Goal: Task Accomplishment & Management: Complete application form

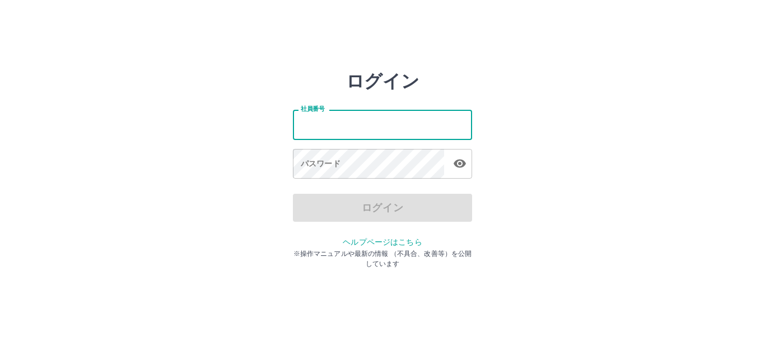
click at [295, 125] on input "社員番号" at bounding box center [382, 125] width 179 height 30
type input "*******"
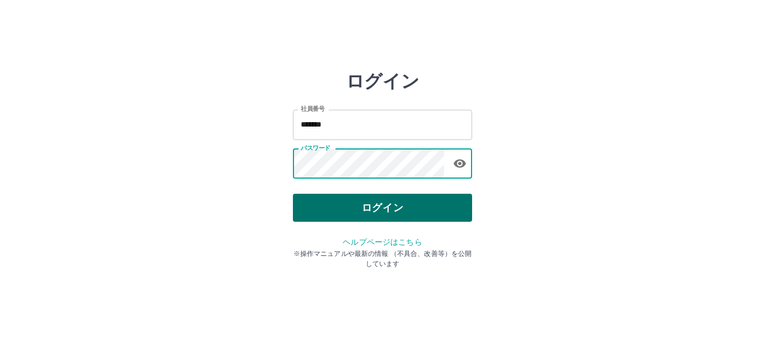
click at [361, 207] on button "ログイン" at bounding box center [382, 208] width 179 height 28
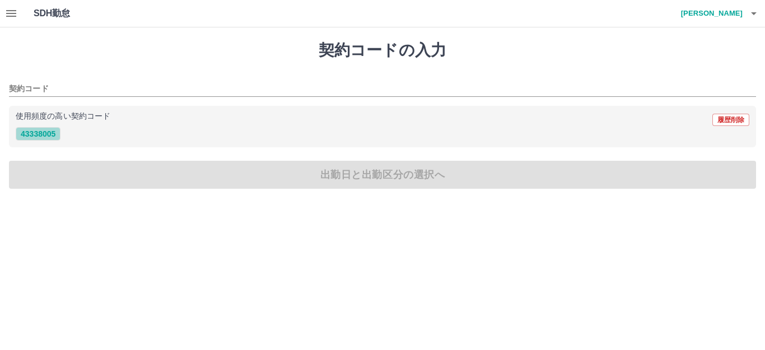
click at [35, 130] on button "43338005" at bounding box center [38, 133] width 45 height 13
type input "********"
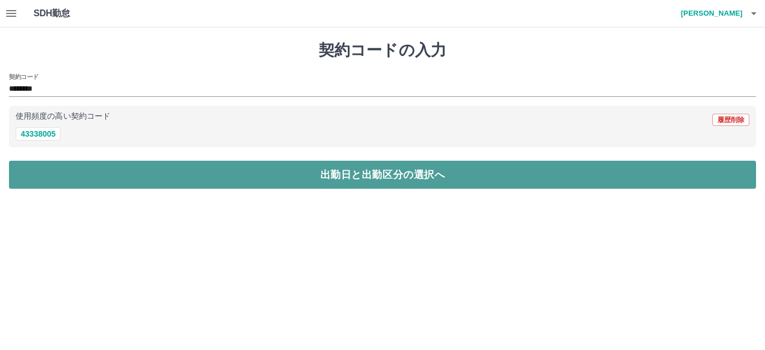
click at [177, 187] on button "出勤日と出勤区分の選択へ" at bounding box center [382, 175] width 747 height 28
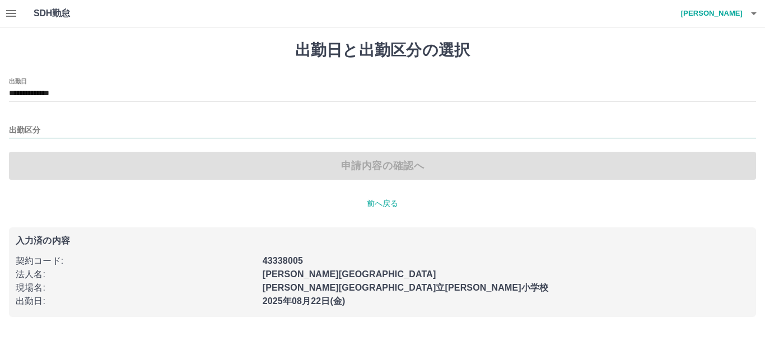
click at [32, 133] on input "出勤区分" at bounding box center [382, 131] width 747 height 14
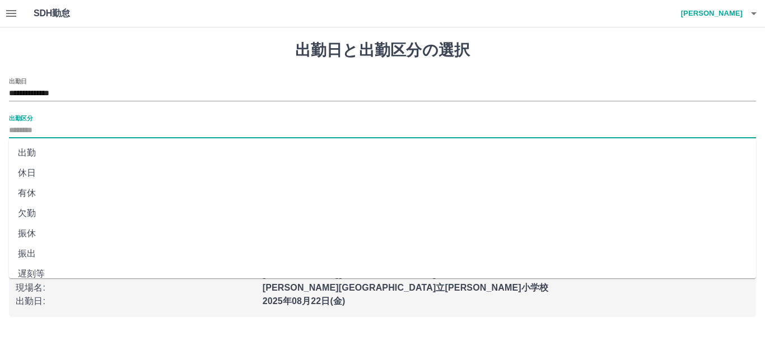
click at [31, 155] on li "出勤" at bounding box center [382, 153] width 747 height 20
type input "**"
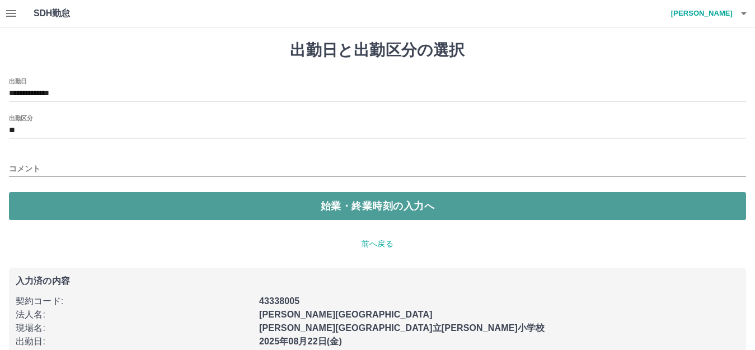
click at [70, 204] on button "始業・終業時刻の入力へ" at bounding box center [377, 206] width 737 height 28
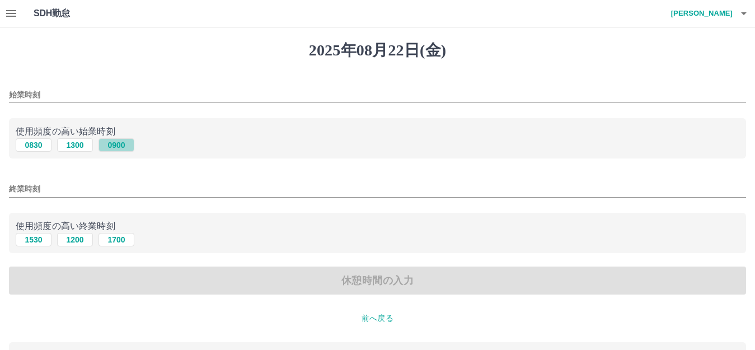
click at [119, 142] on button "0900" at bounding box center [117, 144] width 36 height 13
type input "****"
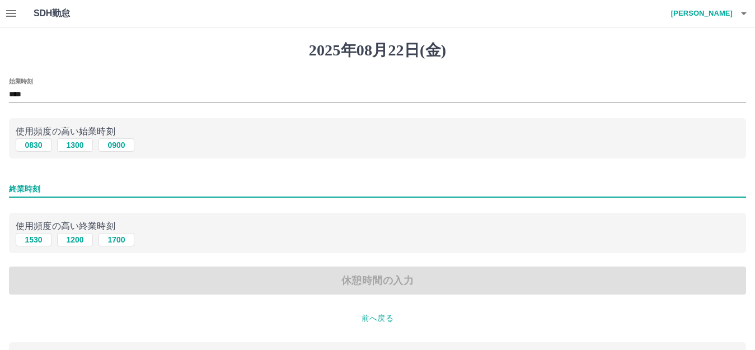
click at [41, 188] on input "終業時刻" at bounding box center [377, 189] width 737 height 16
type input "****"
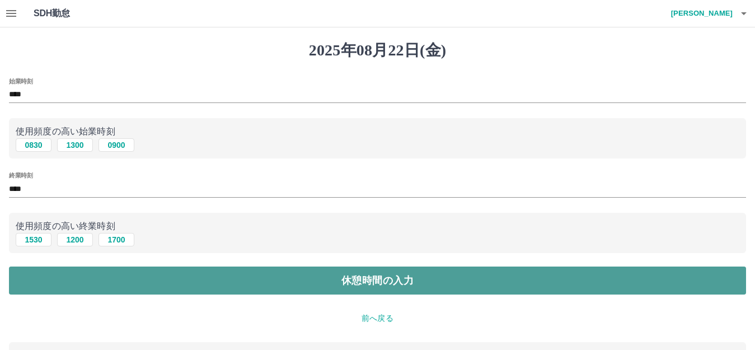
click at [82, 292] on button "休憩時間の入力" at bounding box center [377, 281] width 737 height 28
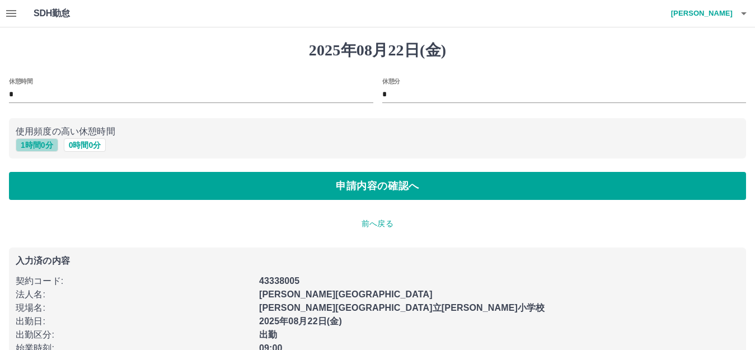
click at [38, 147] on button "1 時間 0 分" at bounding box center [37, 144] width 43 height 13
type input "*"
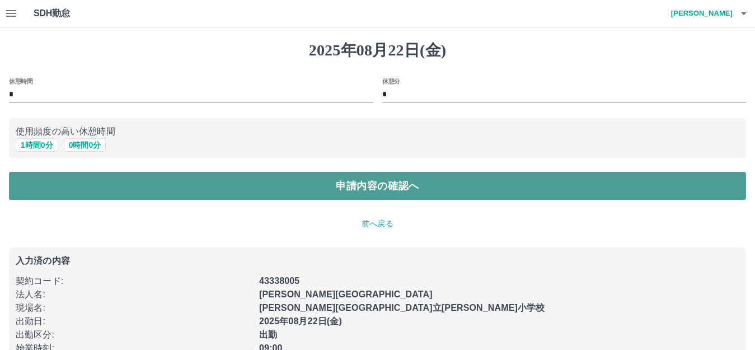
click at [232, 195] on button "申請内容の確認へ" at bounding box center [377, 186] width 737 height 28
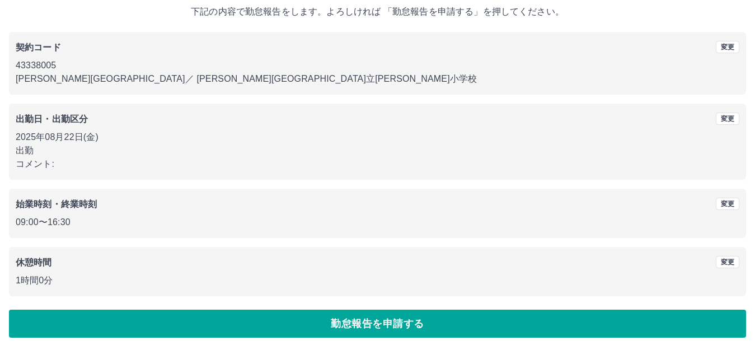
scroll to position [69, 0]
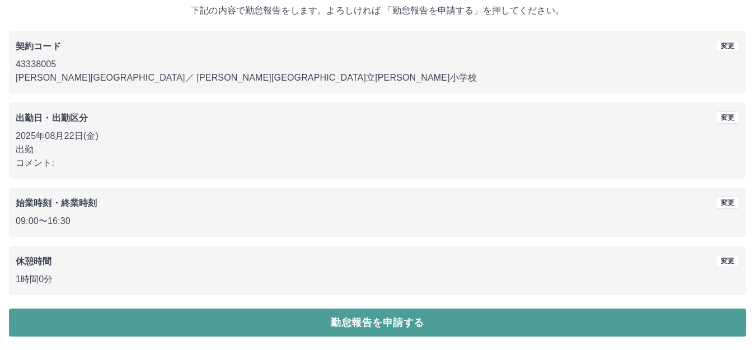
click at [138, 325] on button "勤怠報告を申請する" at bounding box center [377, 323] width 737 height 28
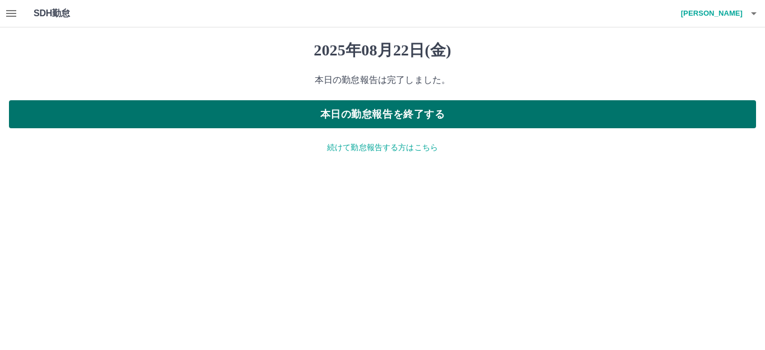
click at [316, 113] on button "本日の勤怠報告を終了する" at bounding box center [382, 114] width 747 height 28
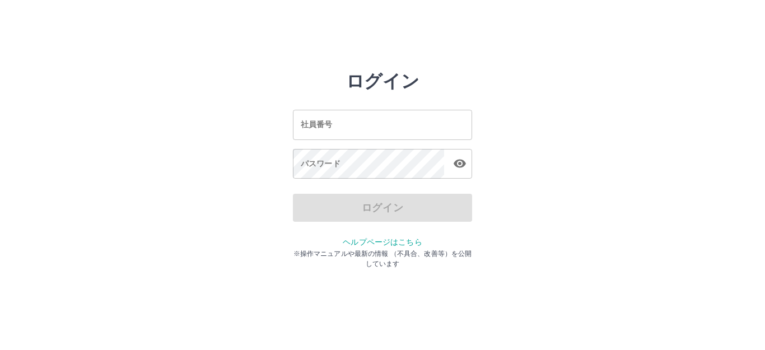
click at [303, 130] on input "社員番号" at bounding box center [382, 125] width 179 height 30
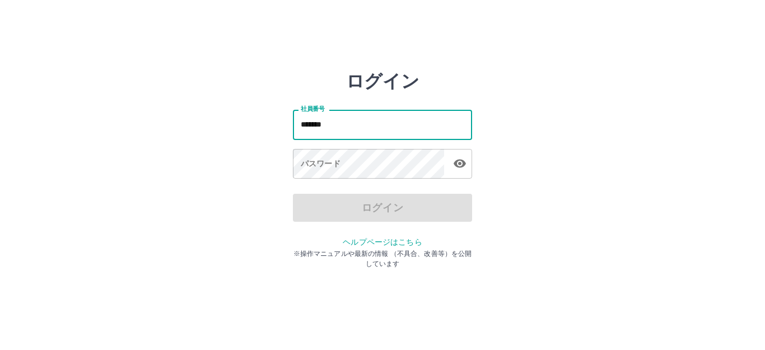
type input "*******"
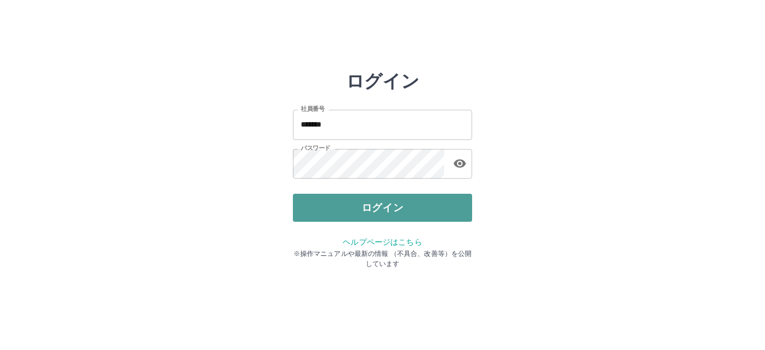
click at [319, 212] on button "ログイン" at bounding box center [382, 208] width 179 height 28
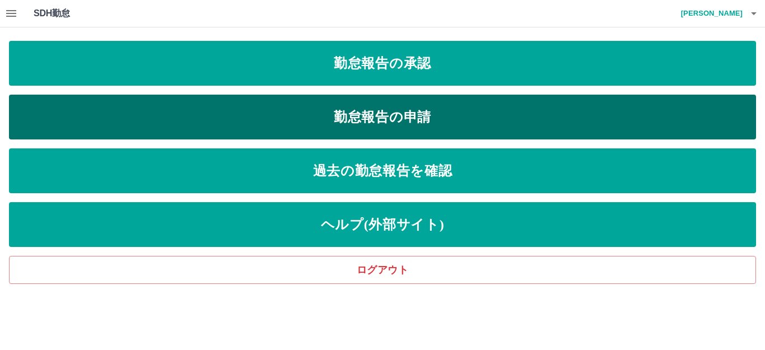
click at [258, 120] on link "勤怠報告の申請" at bounding box center [382, 117] width 747 height 45
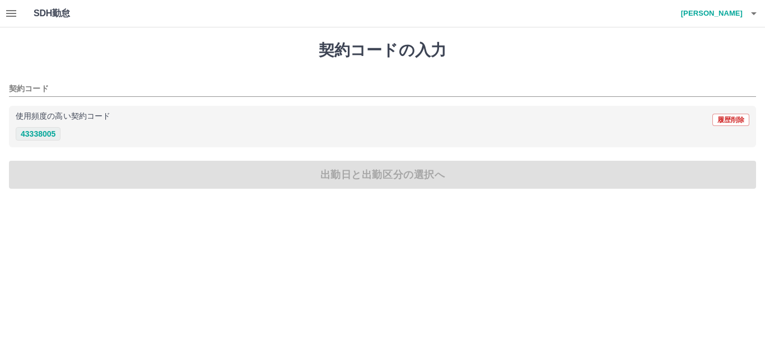
click at [35, 138] on button "43338005" at bounding box center [38, 133] width 45 height 13
type input "********"
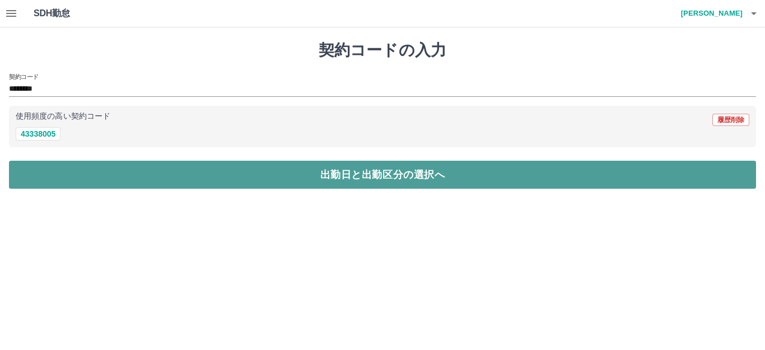
click at [46, 169] on button "出勤日と出勤区分の選択へ" at bounding box center [382, 175] width 747 height 28
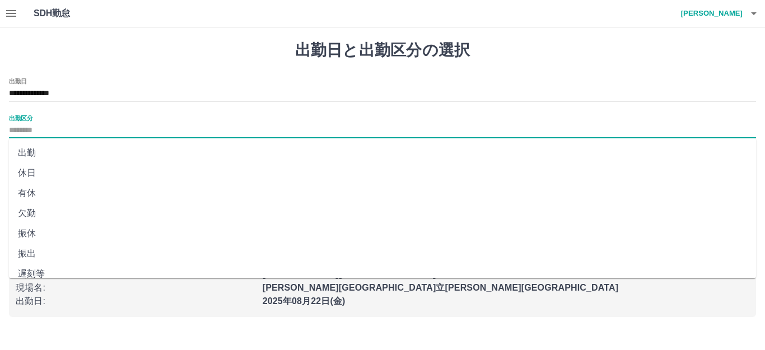
click at [36, 127] on input "出勤区分" at bounding box center [382, 131] width 747 height 14
click at [41, 145] on li "出勤" at bounding box center [382, 153] width 747 height 20
type input "**"
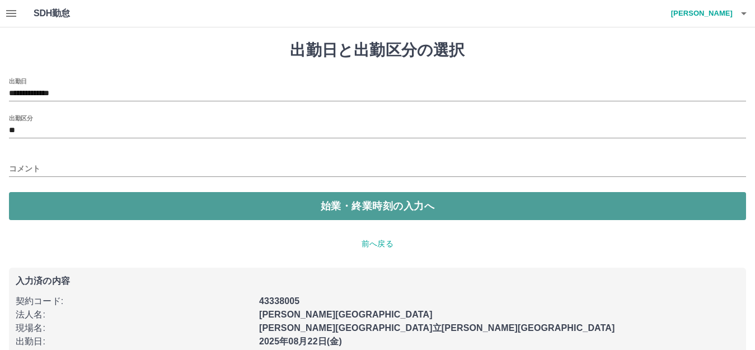
click at [46, 199] on button "始業・終業時刻の入力へ" at bounding box center [377, 206] width 737 height 28
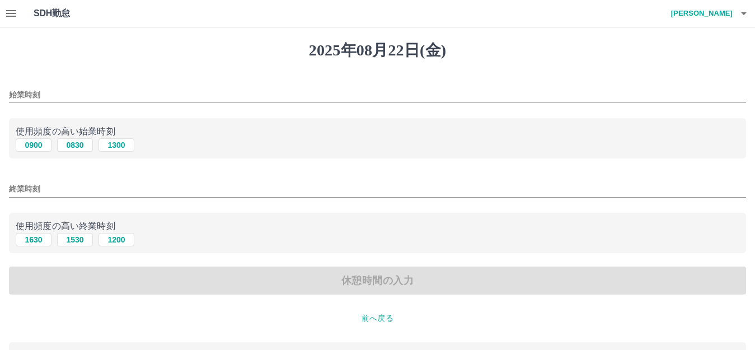
click at [61, 87] on input "始業時刻" at bounding box center [377, 95] width 737 height 16
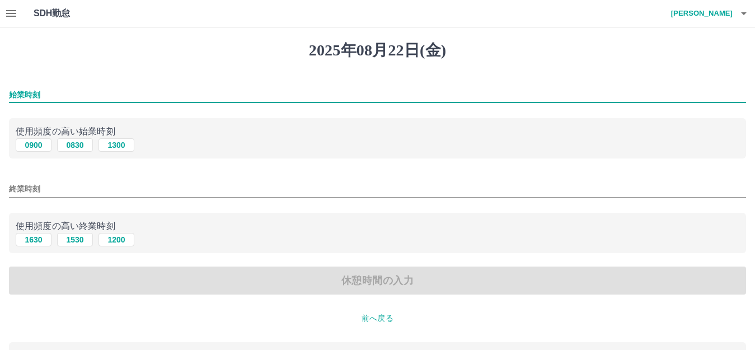
type input "****"
click at [57, 195] on input "終業時刻" at bounding box center [377, 189] width 737 height 16
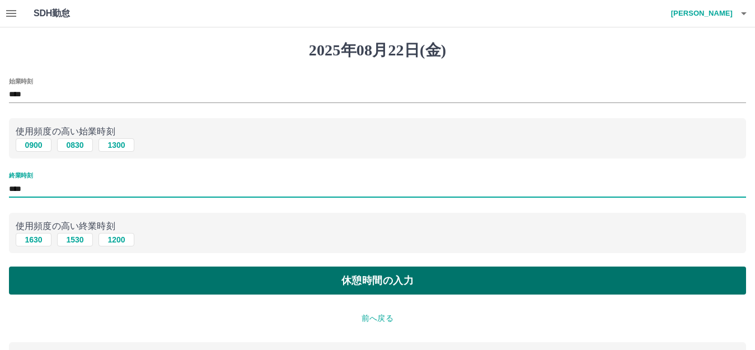
type input "****"
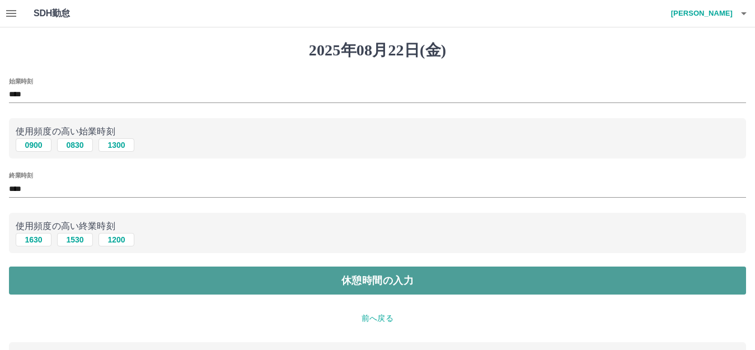
click at [81, 270] on button "休憩時間の入力" at bounding box center [377, 281] width 737 height 28
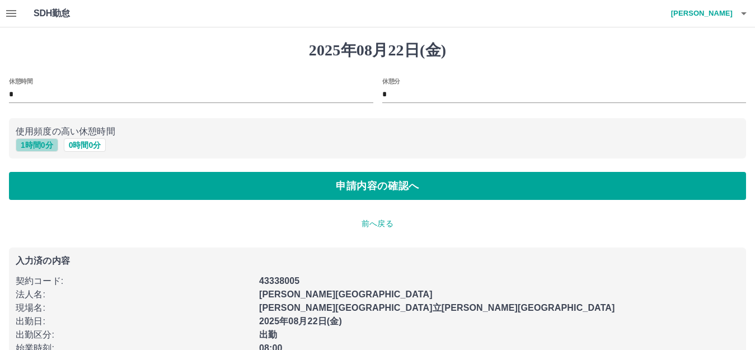
click at [32, 143] on button "1 時間 0 分" at bounding box center [37, 144] width 43 height 13
type input "*"
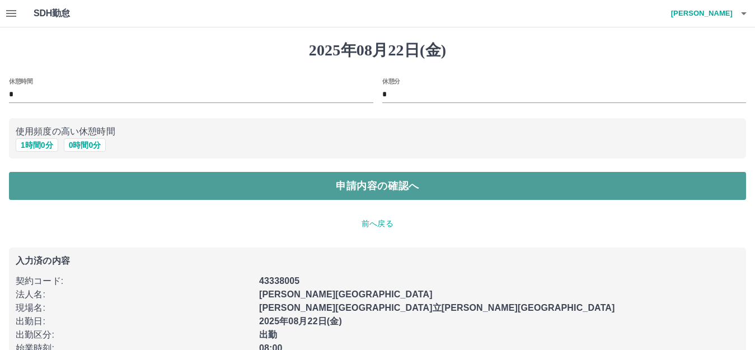
click at [61, 188] on button "申請内容の確認へ" at bounding box center [377, 186] width 737 height 28
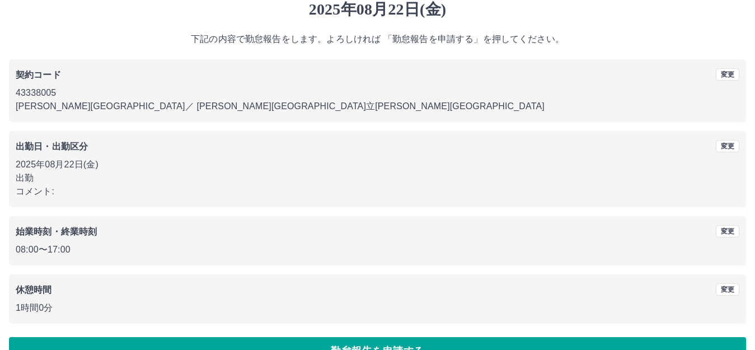
scroll to position [69, 0]
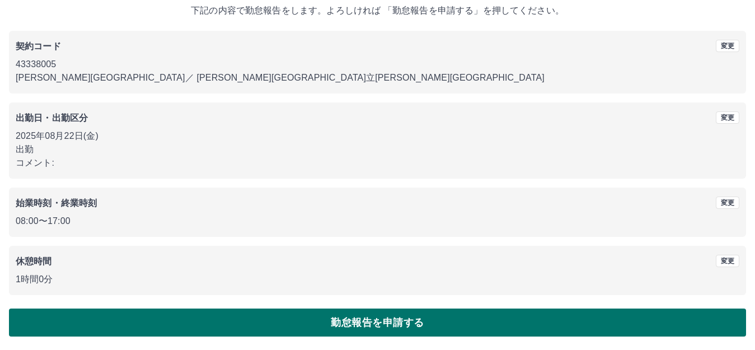
click at [117, 324] on button "勤怠報告を申請する" at bounding box center [377, 323] width 737 height 28
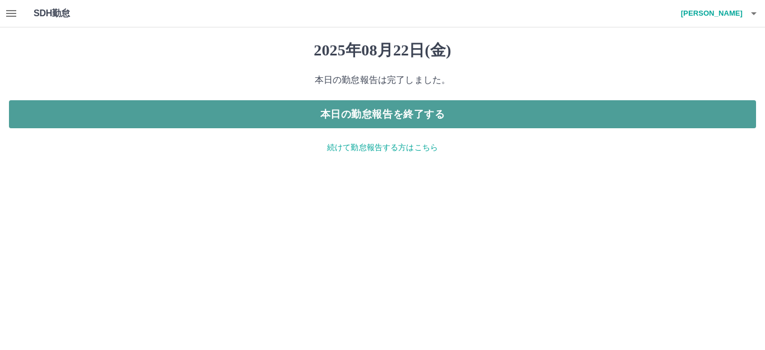
click at [81, 109] on button "本日の勤怠報告を終了する" at bounding box center [382, 114] width 747 height 28
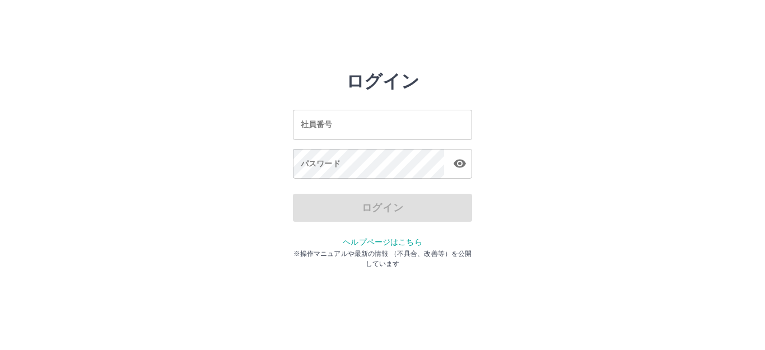
click at [297, 125] on input "社員番号" at bounding box center [382, 125] width 179 height 30
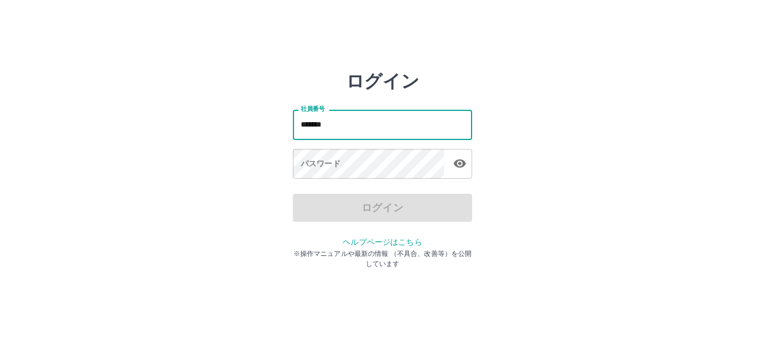
type input "*******"
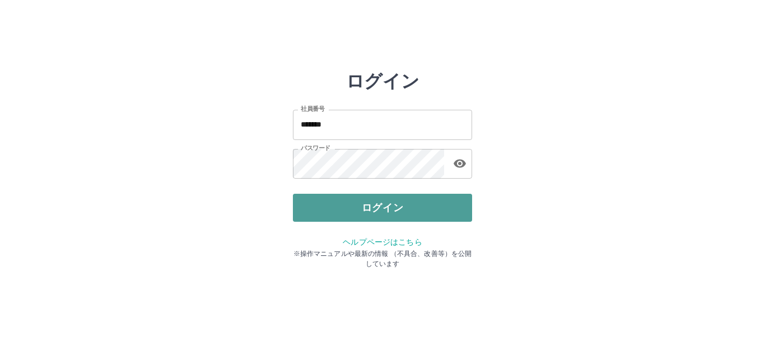
click at [353, 214] on button "ログイン" at bounding box center [382, 208] width 179 height 28
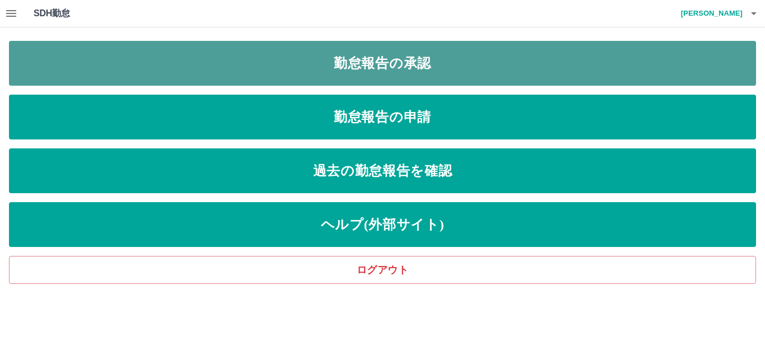
click at [291, 62] on link "勤怠報告の承認" at bounding box center [382, 63] width 747 height 45
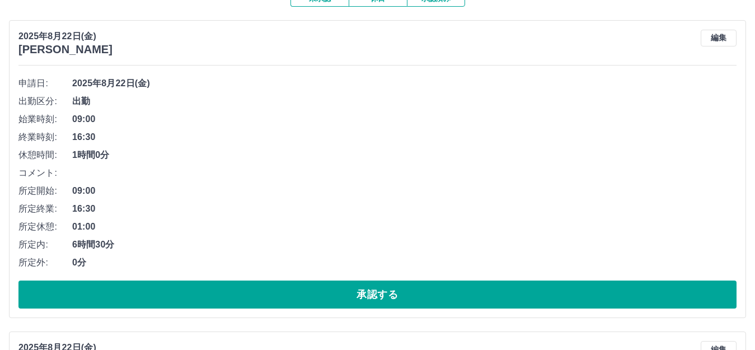
scroll to position [168, 0]
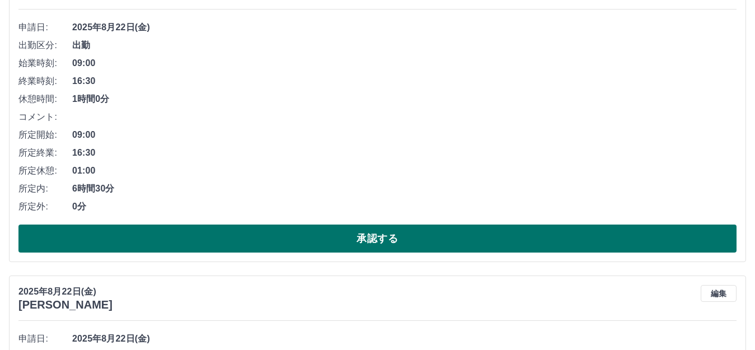
click at [205, 239] on button "承認する" at bounding box center [377, 239] width 718 height 28
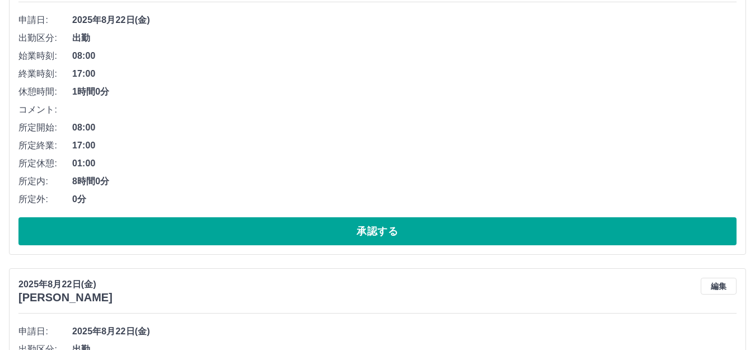
scroll to position [224, 0]
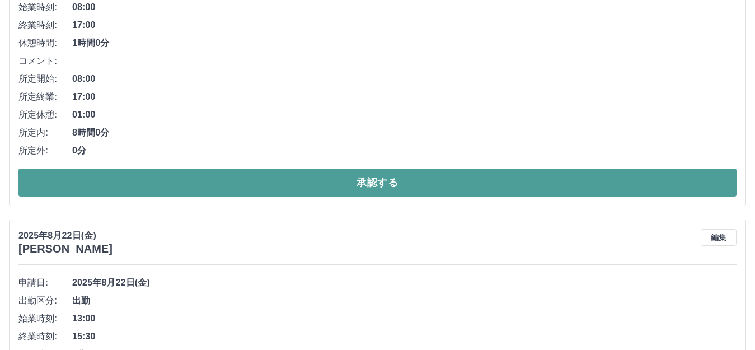
click at [97, 175] on button "承認する" at bounding box center [377, 183] width 718 height 28
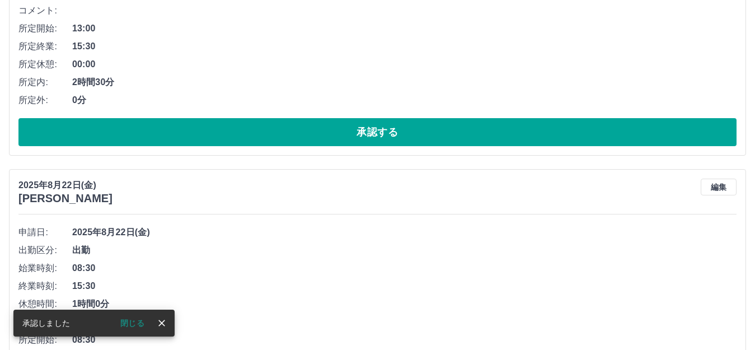
scroll to position [280, 0]
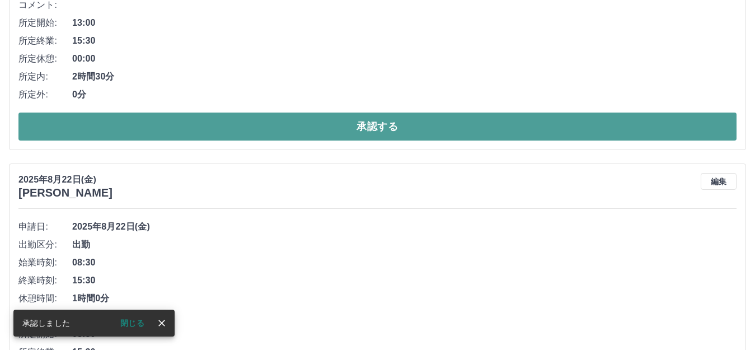
click at [114, 129] on button "承認する" at bounding box center [377, 127] width 718 height 28
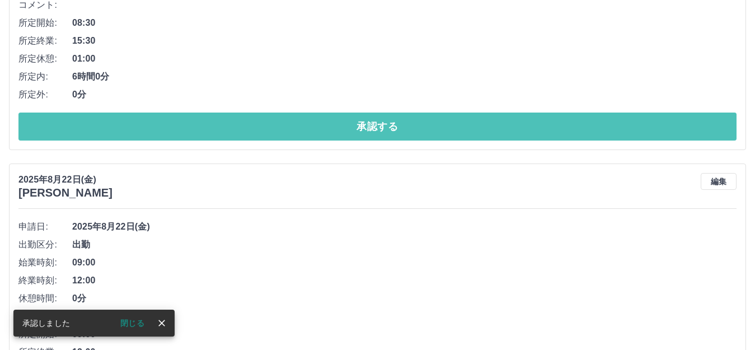
click at [114, 129] on button "承認する" at bounding box center [377, 127] width 718 height 28
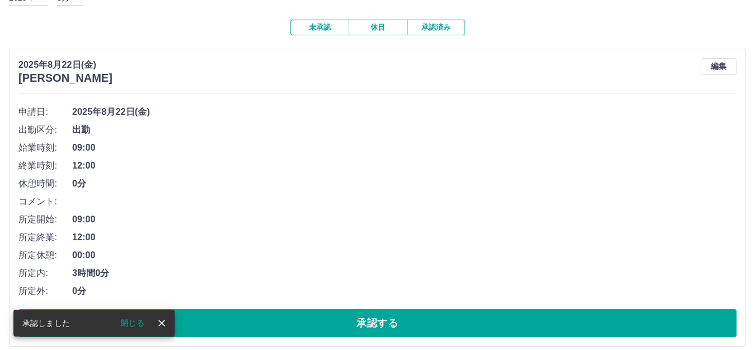
scroll to position [95, 0]
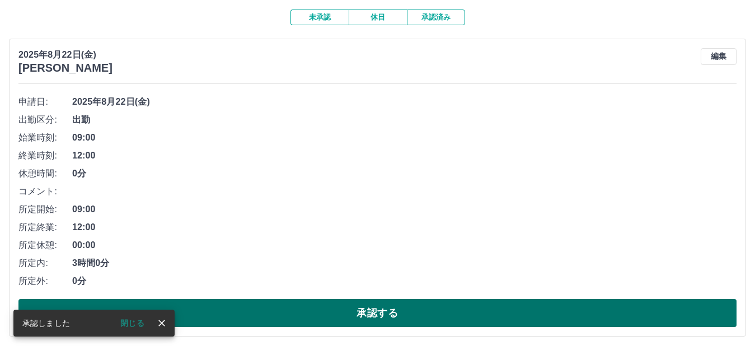
click at [264, 303] on button "承認する" at bounding box center [377, 313] width 718 height 28
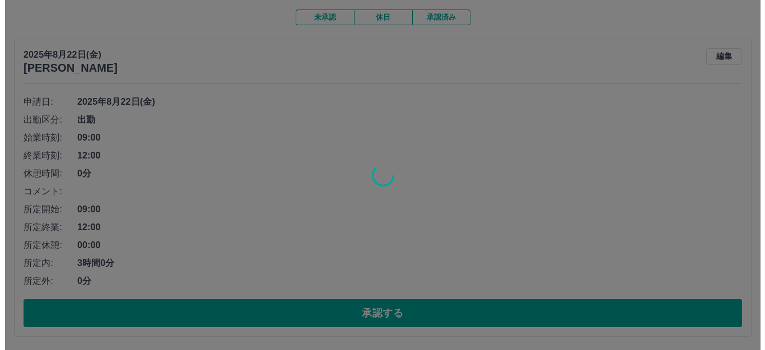
scroll to position [0, 0]
